Goal: Transaction & Acquisition: Book appointment/travel/reservation

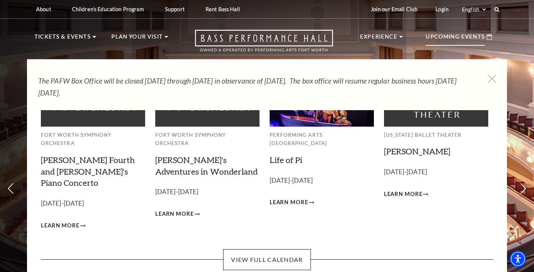
click at [446, 36] on p "Upcoming Events" at bounding box center [454, 38] width 59 height 13
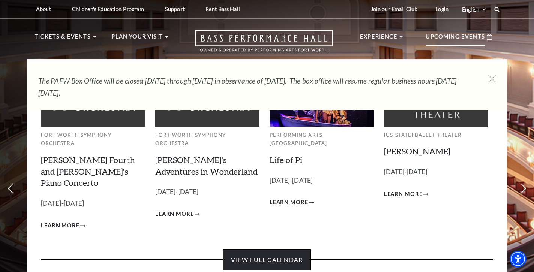
click at [285, 249] on link "View Full Calendar" at bounding box center [266, 259] width 87 height 21
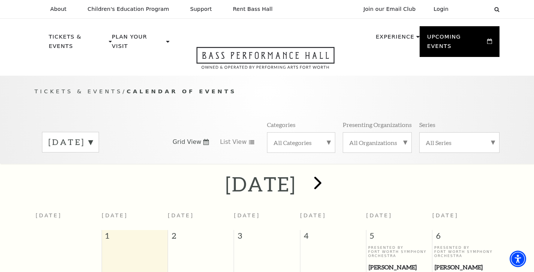
click at [328, 178] on span "next" at bounding box center [317, 182] width 21 height 21
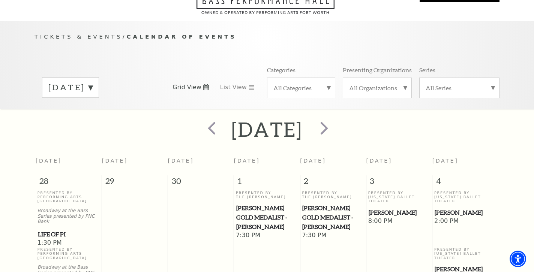
scroll to position [66, 0]
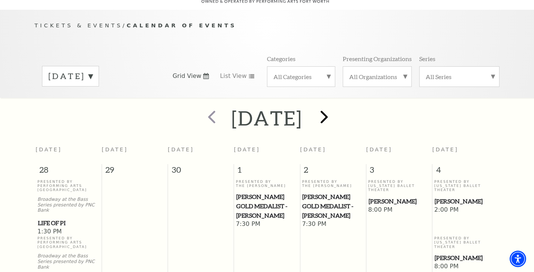
click at [335, 109] on span "next" at bounding box center [323, 116] width 21 height 21
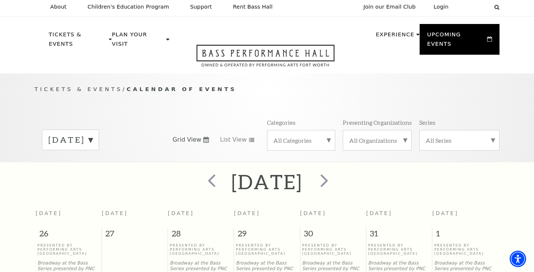
scroll to position [3, 0]
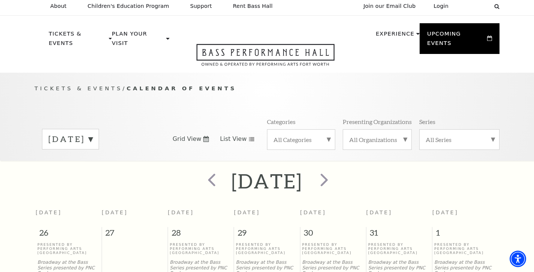
click at [250, 137] on use at bounding box center [251, 139] width 5 height 4
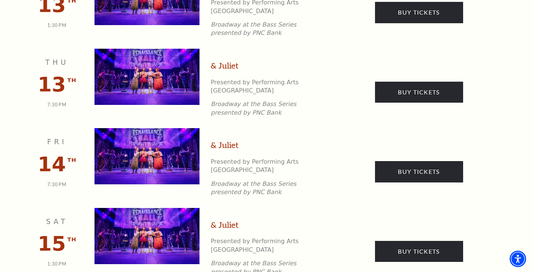
scroll to position [1032, 0]
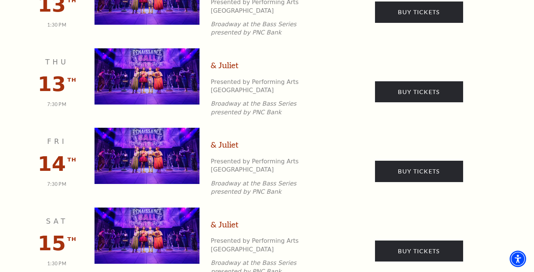
click at [224, 219] on link "& Juliet" at bounding box center [225, 225] width 28 height 12
